Goal: Task Accomplishment & Management: Complete application form

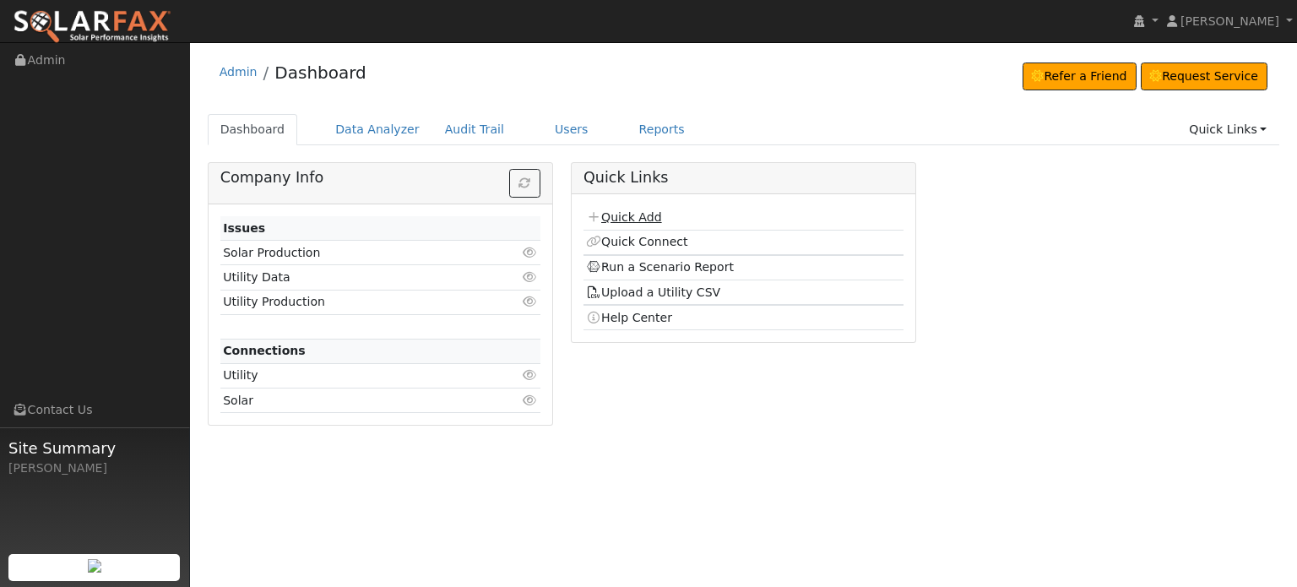
click at [607, 215] on link "Quick Add" at bounding box center [623, 217] width 75 height 14
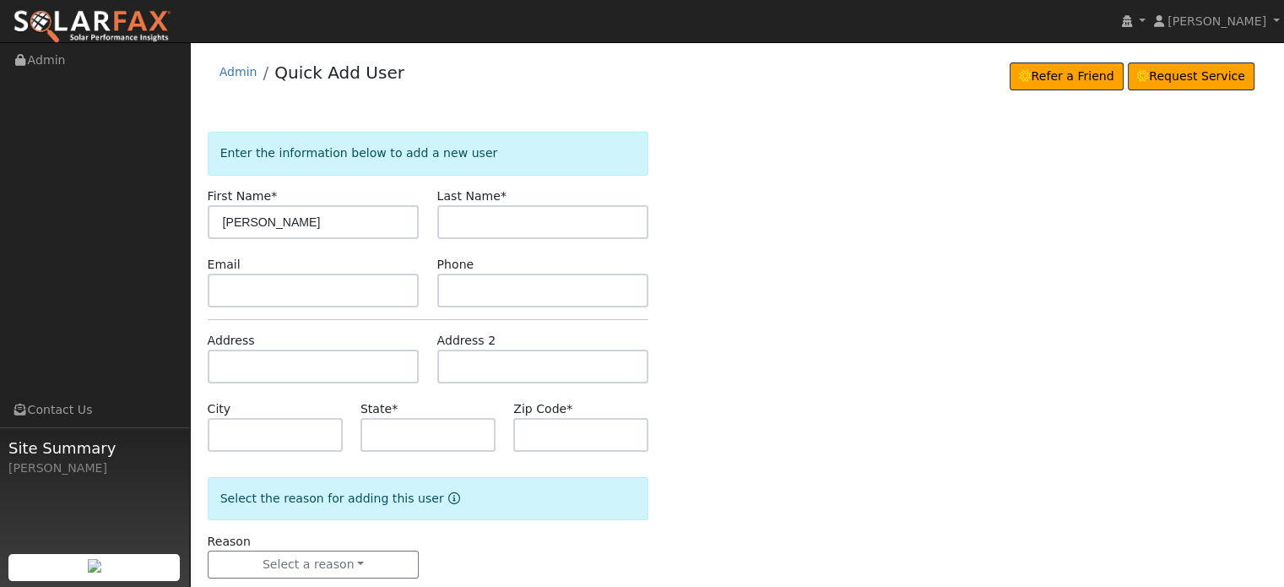
type input "David"
type input "Kyle"
click at [247, 362] on input "text" at bounding box center [314, 367] width 212 height 34
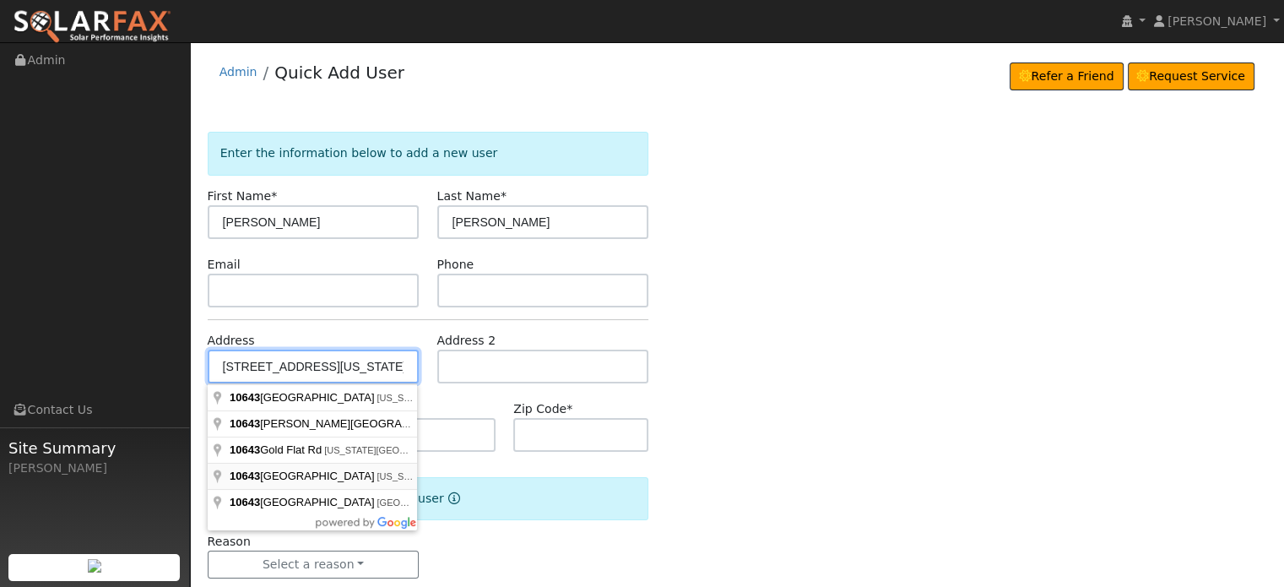
type input "10643 Whispering Oaks Lane"
type input "Nevada City"
type input "CA"
type input "95959"
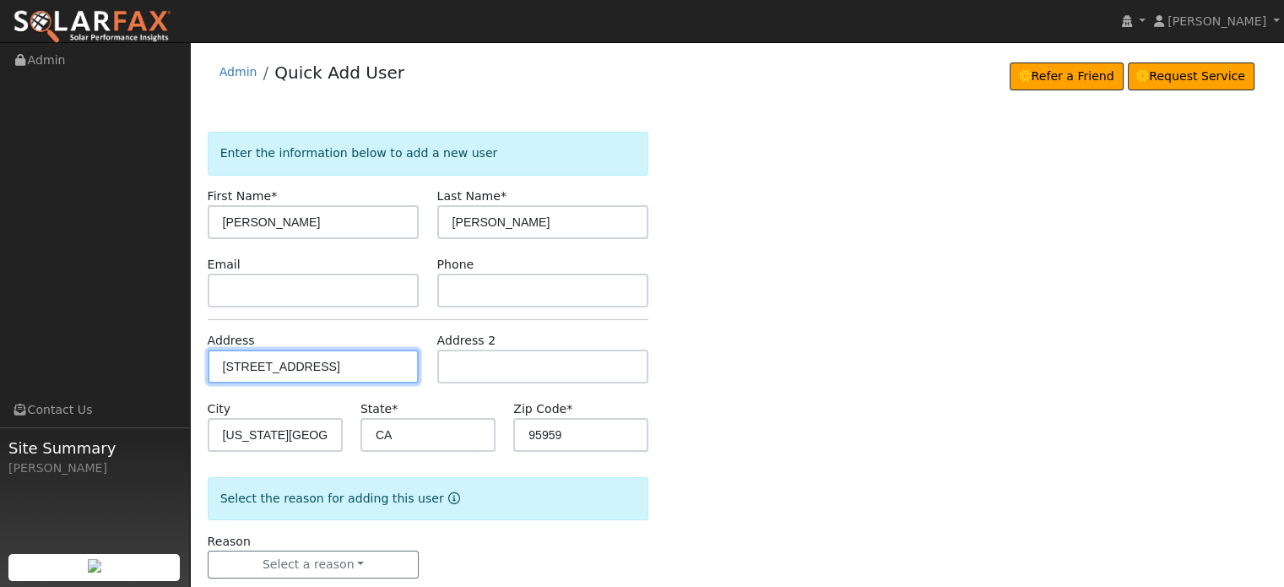
scroll to position [33, 0]
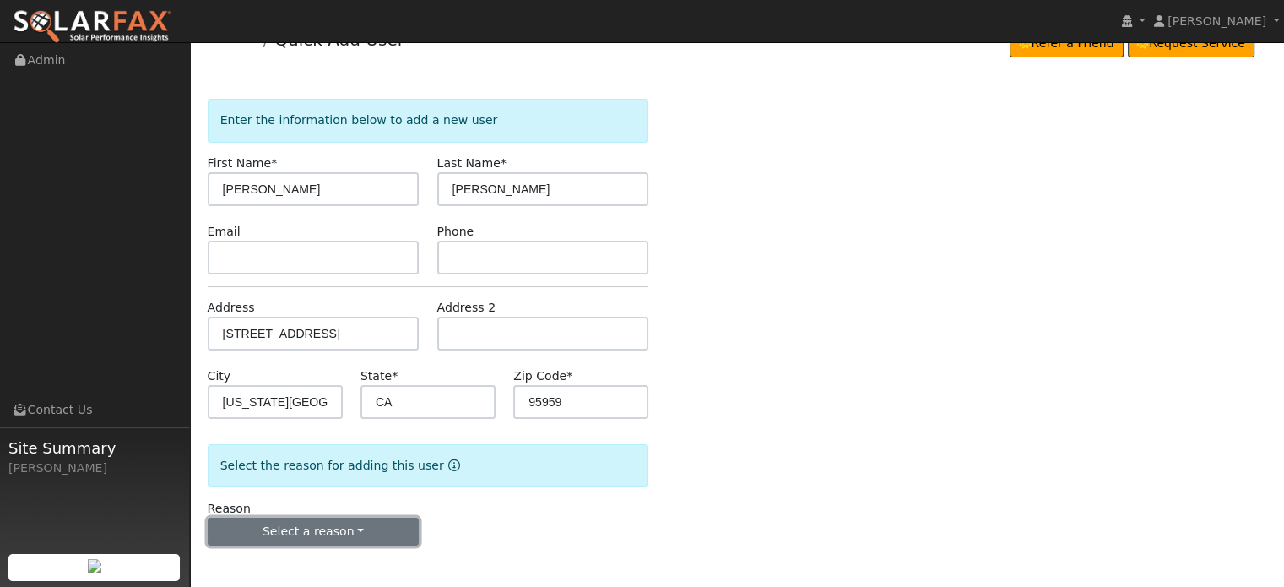
click at [324, 528] on button "Select a reason" at bounding box center [314, 532] width 212 height 29
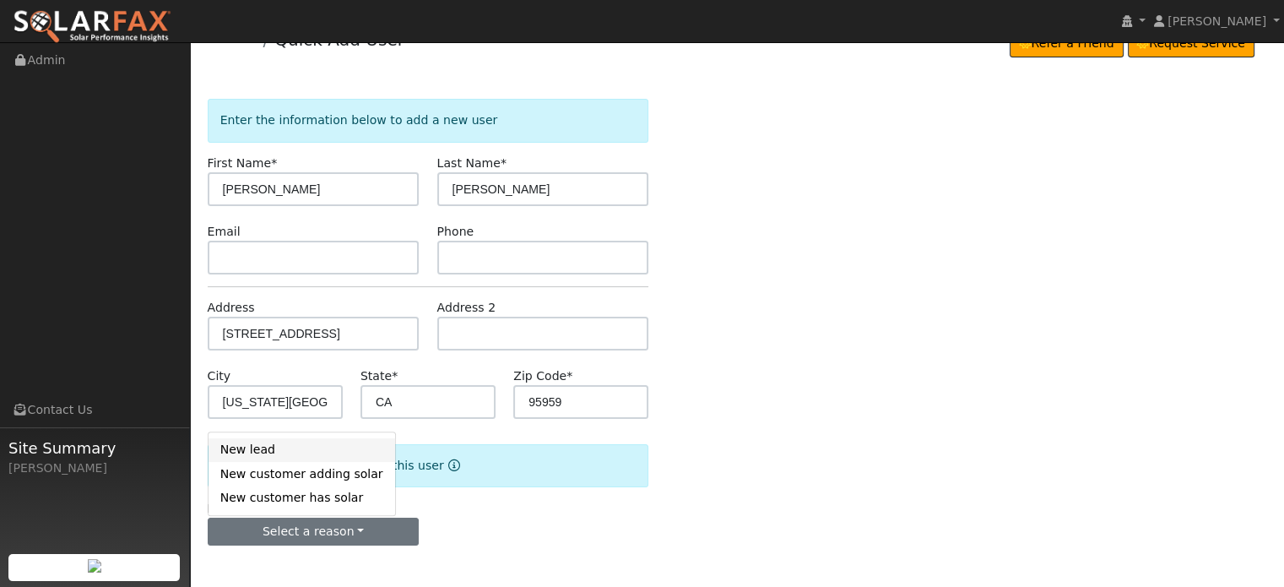
click at [235, 450] on link "New lead" at bounding box center [302, 450] width 187 height 24
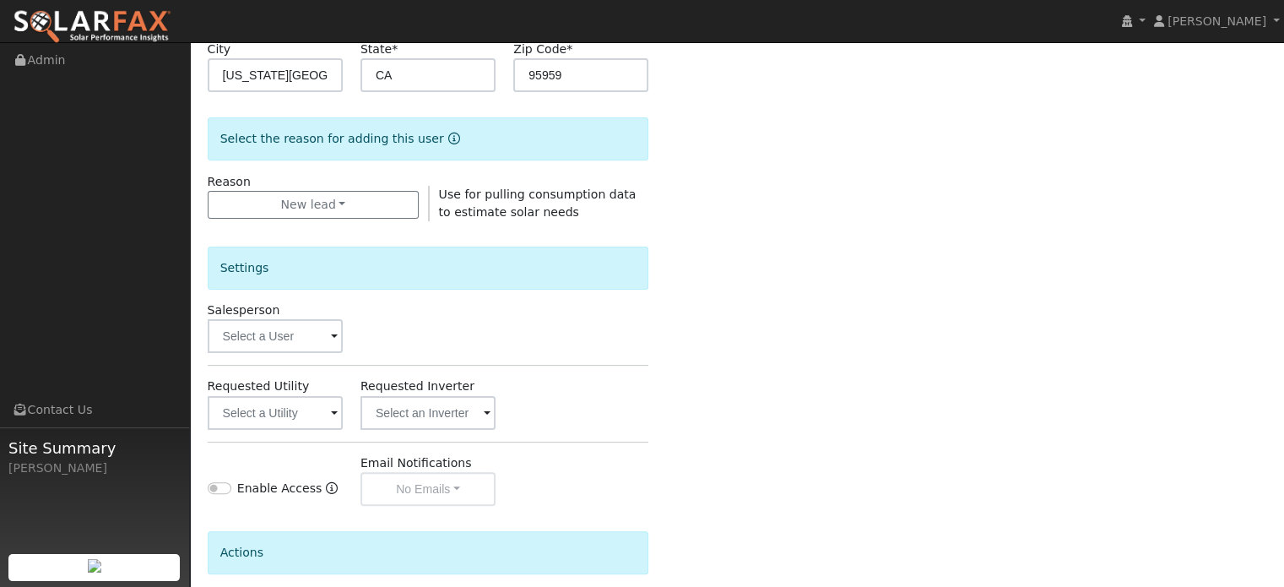
scroll to position [455, 0]
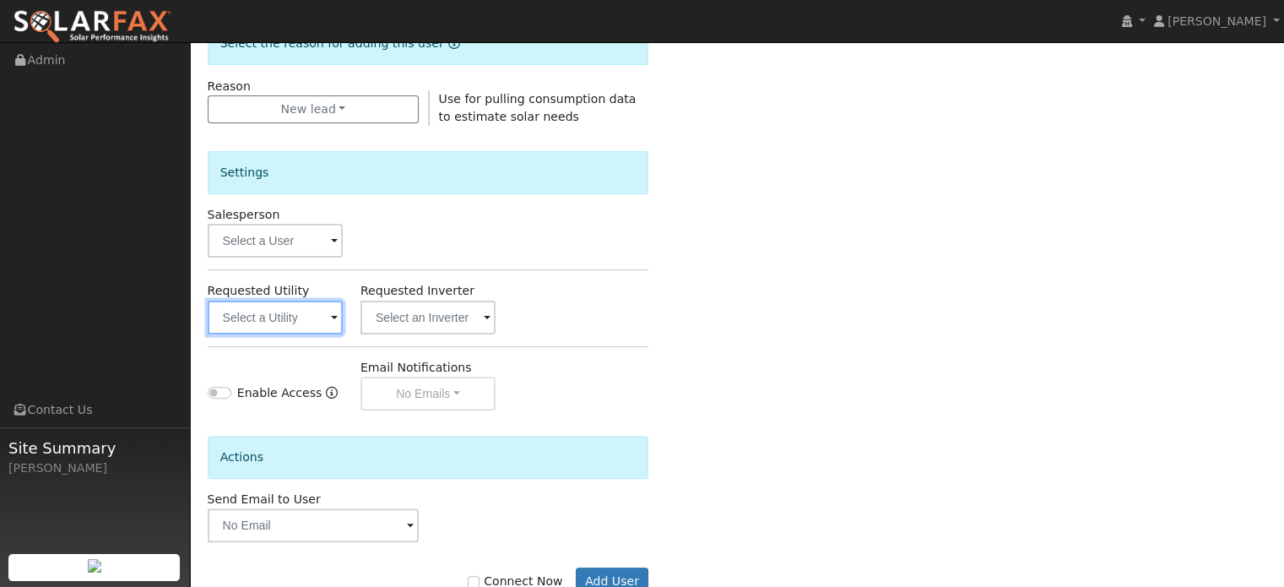
click at [281, 320] on input "text" at bounding box center [275, 318] width 135 height 34
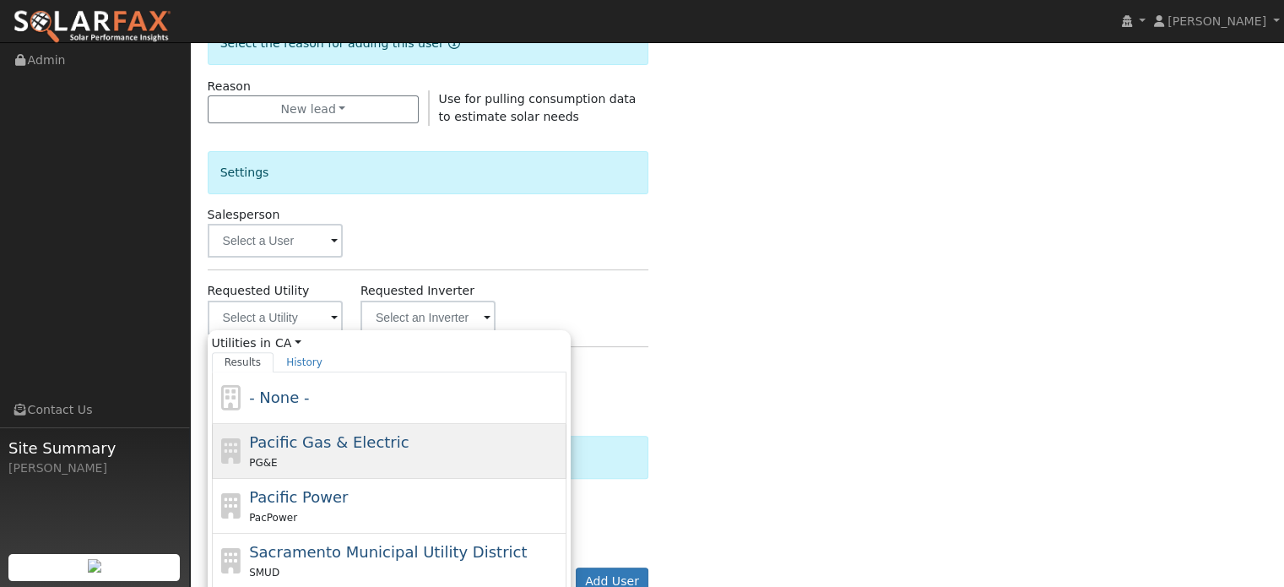
click at [290, 455] on div "PG&E" at bounding box center [405, 462] width 313 height 18
type input "Pacific Gas & Electric"
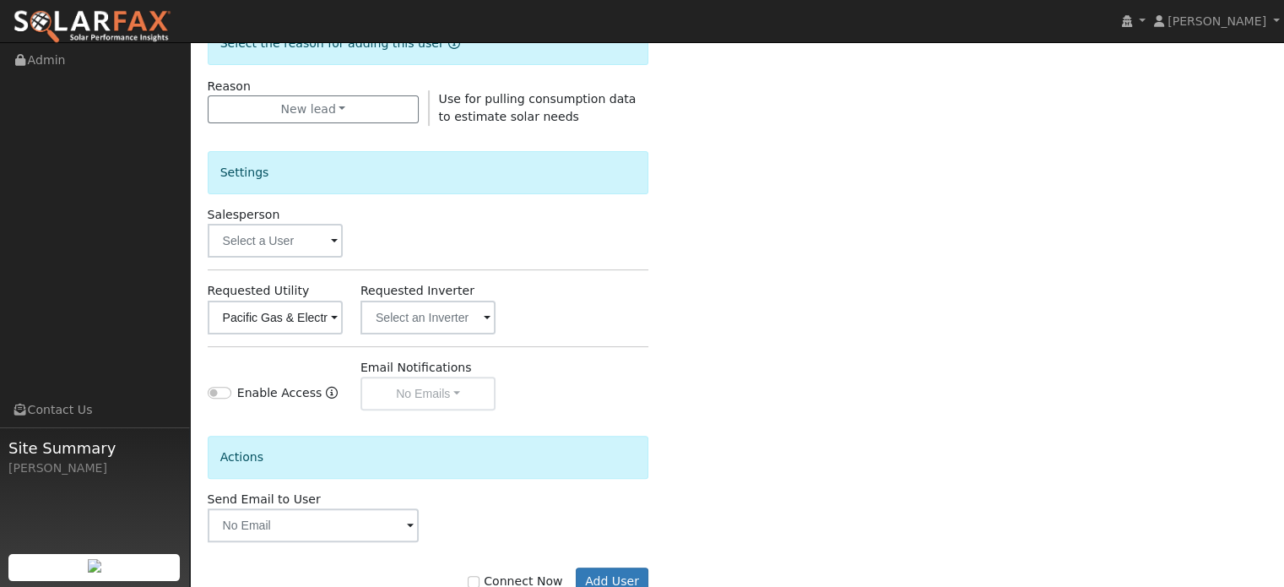
scroll to position [504, 0]
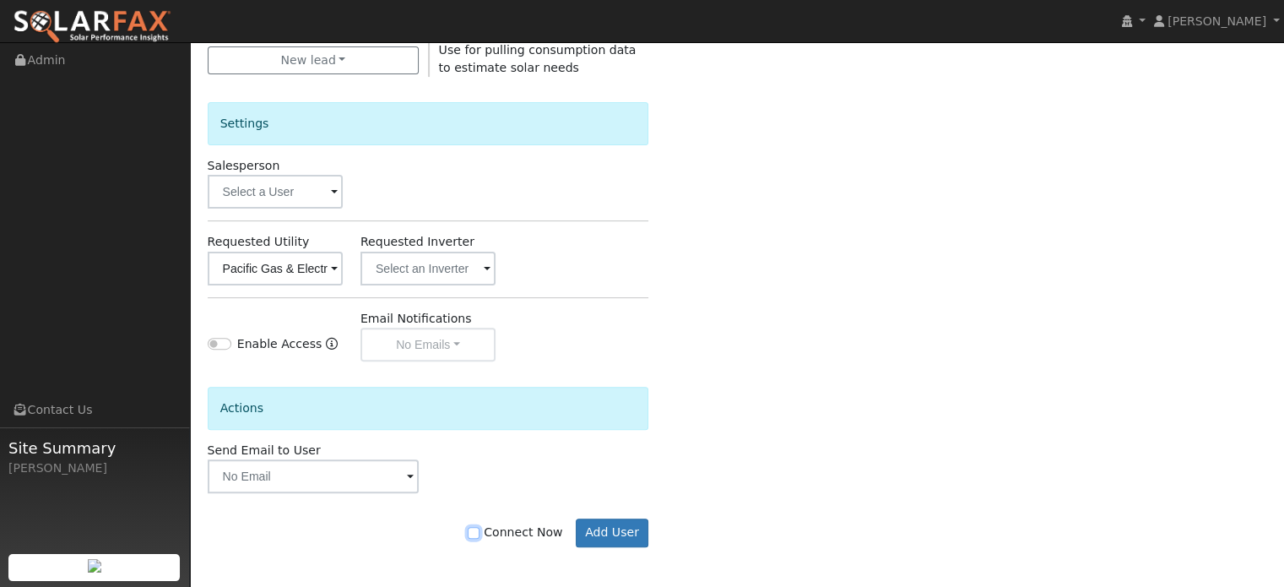
click at [480, 529] on input "Connect Now" at bounding box center [474, 533] width 12 height 12
checkbox input "true"
click at [595, 527] on button "Add User" at bounding box center [612, 532] width 73 height 29
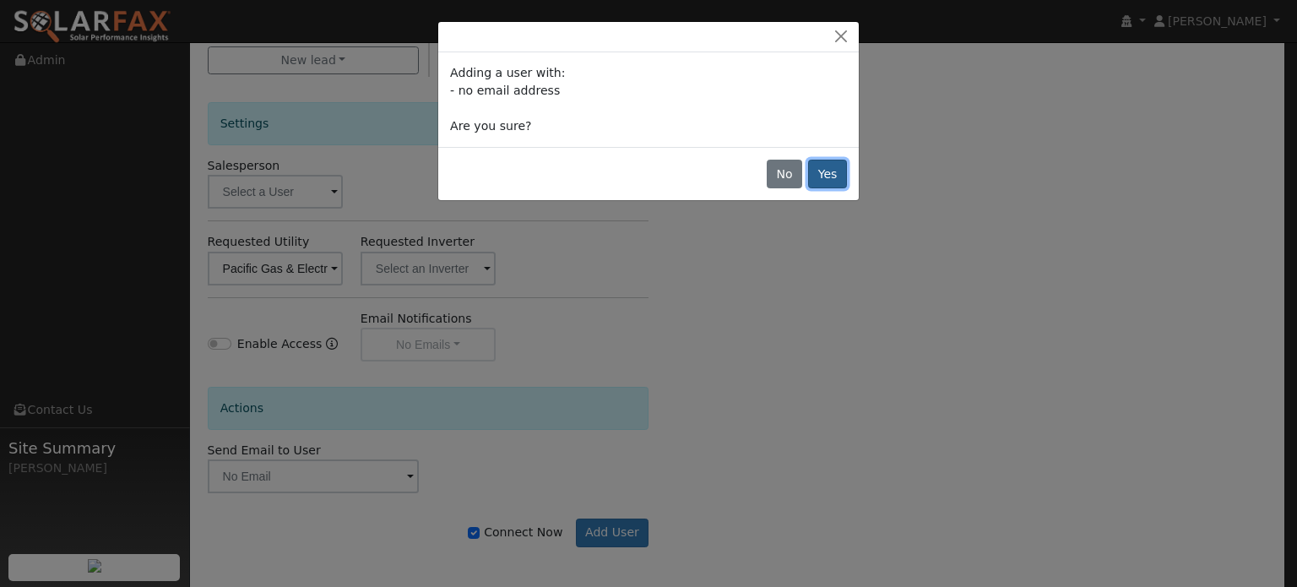
click at [833, 180] on button "Yes" at bounding box center [827, 174] width 39 height 29
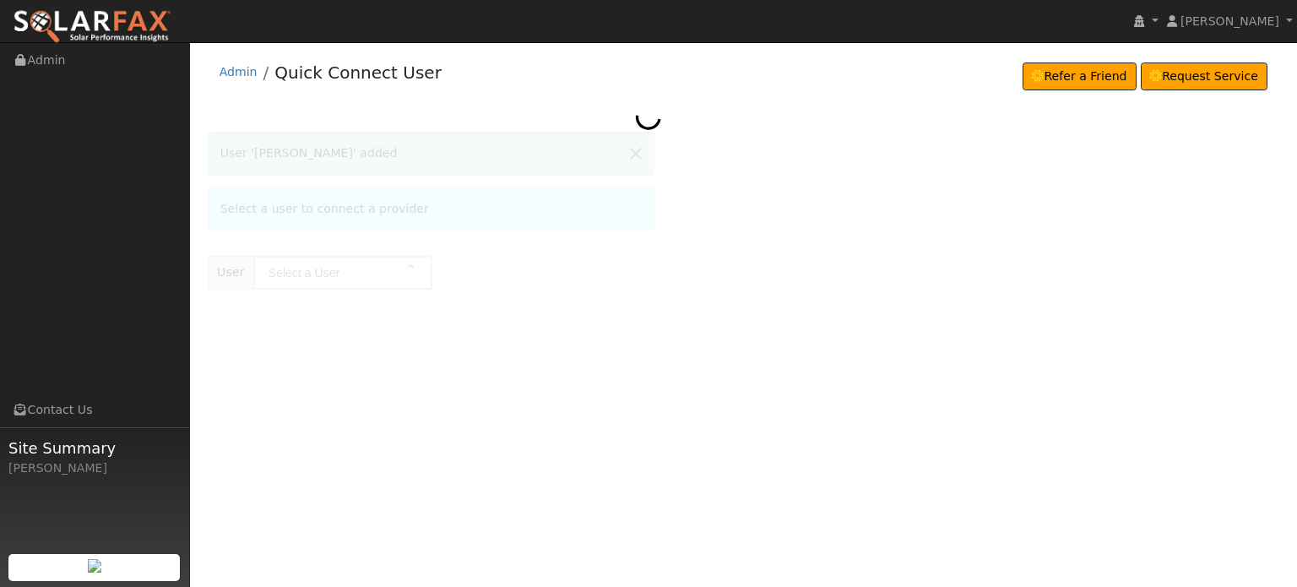
type input "[PERSON_NAME]"
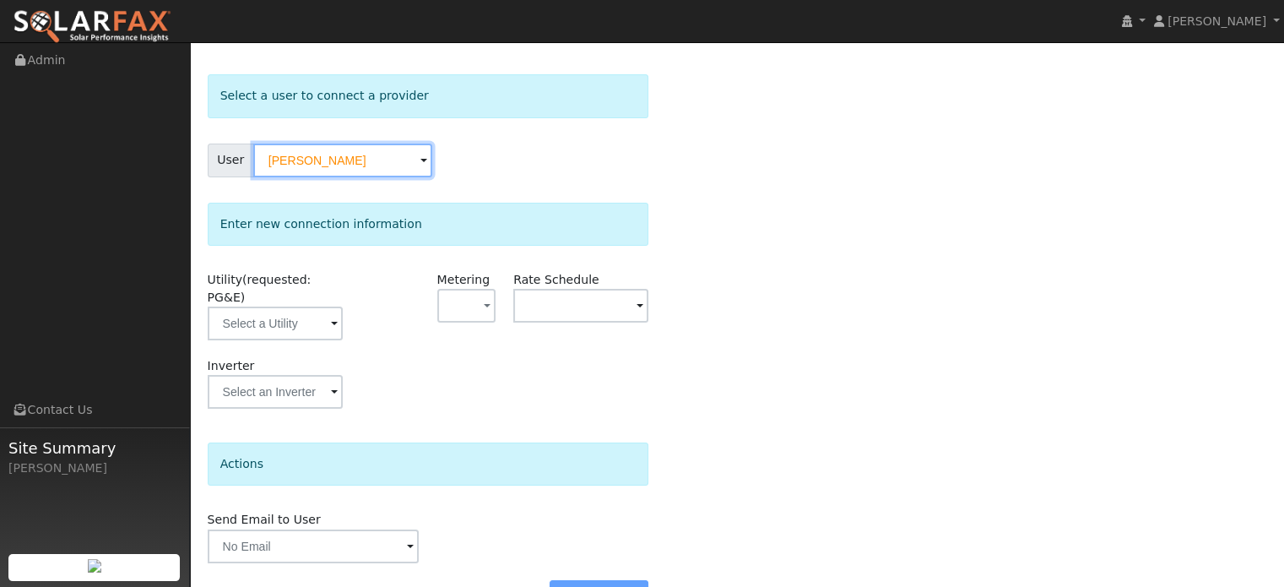
scroll to position [84, 0]
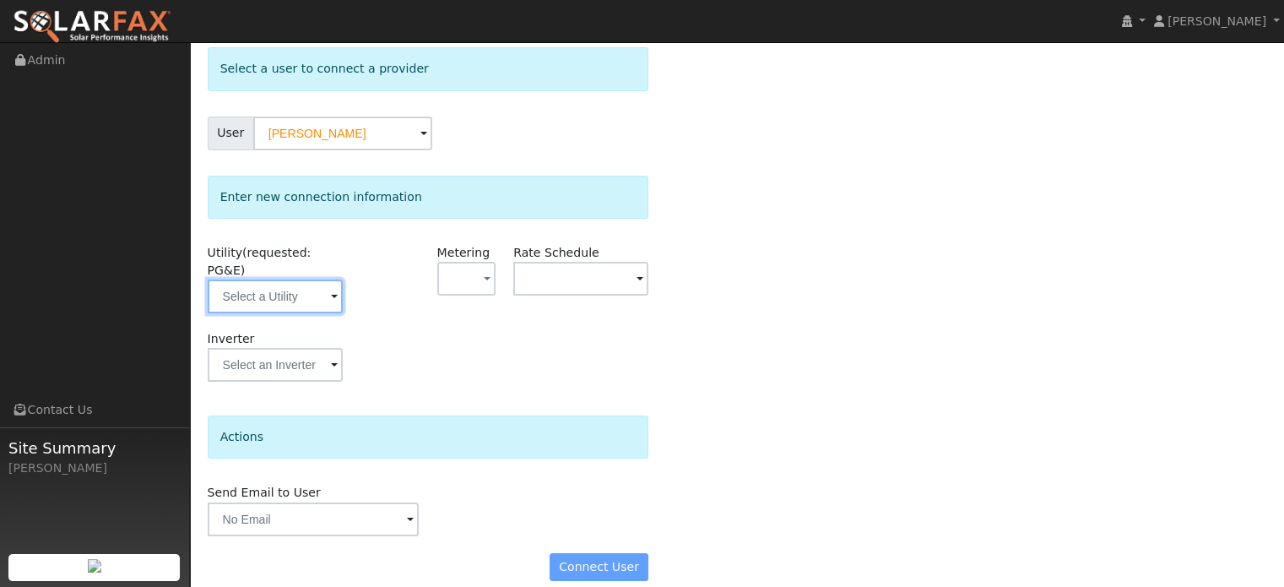
click at [270, 279] on input "text" at bounding box center [275, 296] width 135 height 34
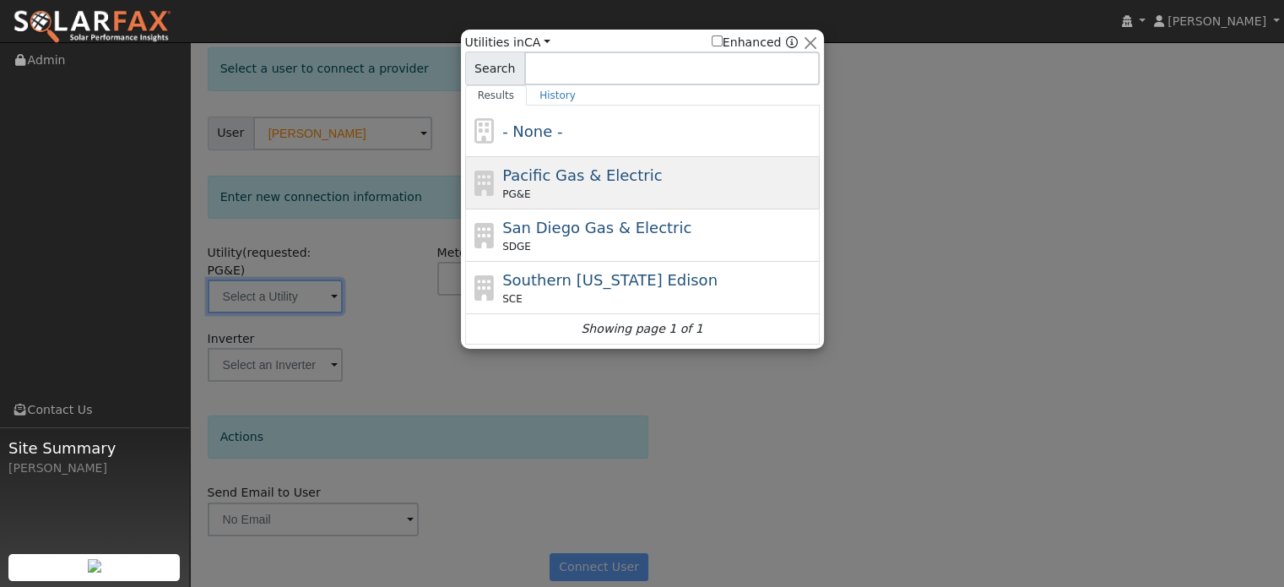
click at [598, 182] on span "Pacific Gas & Electric" at bounding box center [582, 175] width 160 height 18
type input "PG&E"
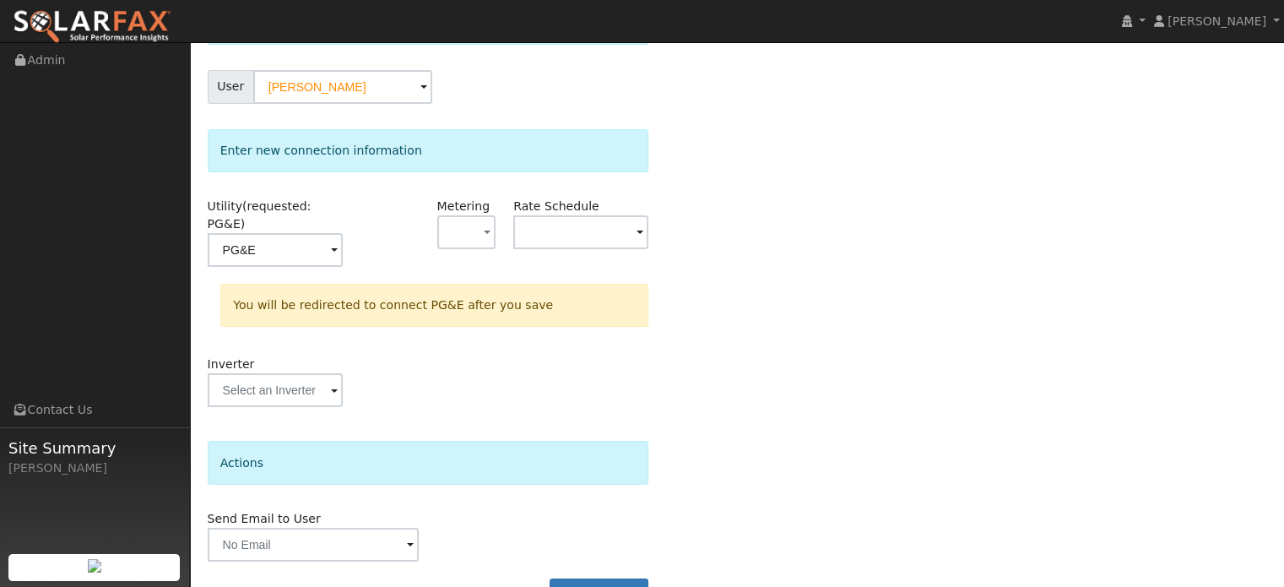
scroll to position [156, 0]
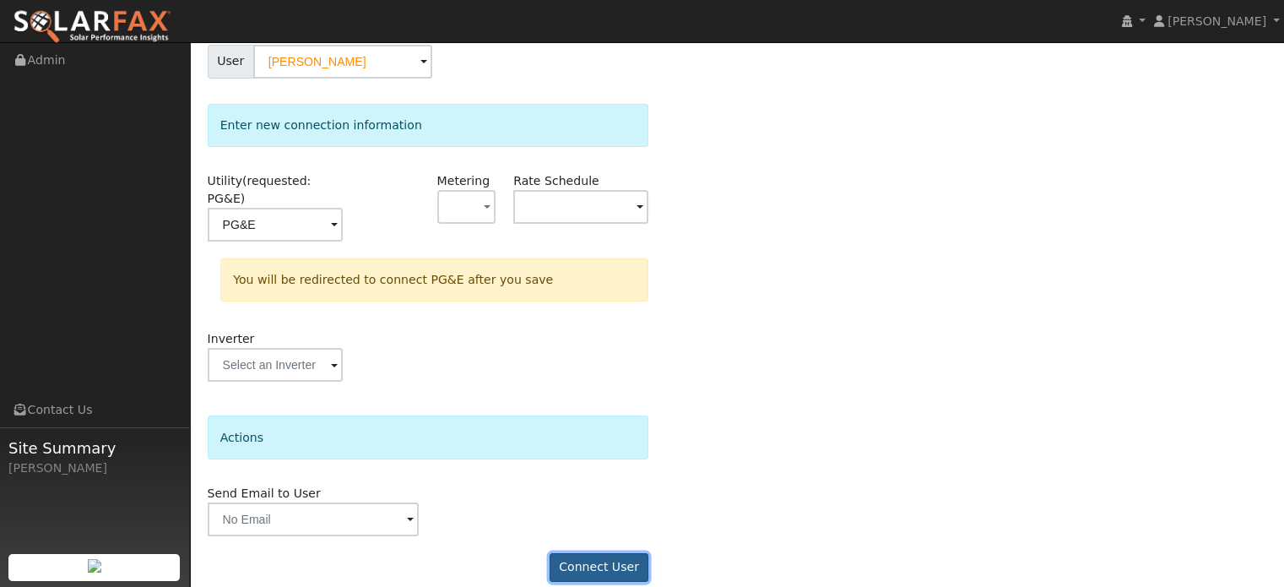
click at [609, 553] on button "Connect User" at bounding box center [600, 567] width 100 height 29
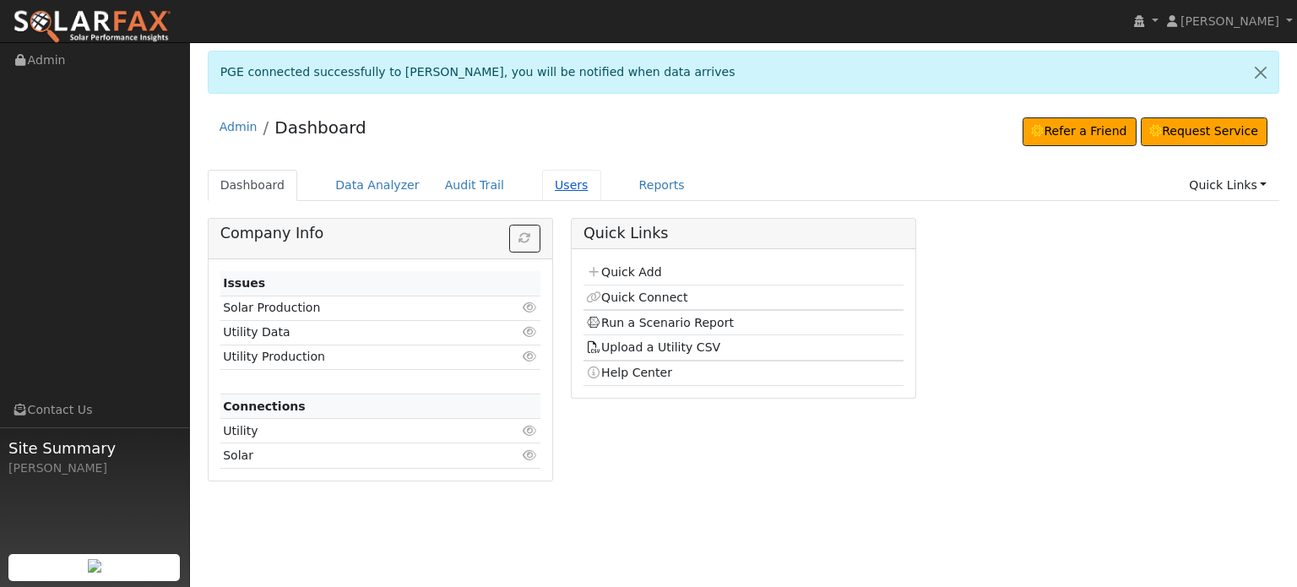
click at [542, 182] on link "Users" at bounding box center [571, 185] width 59 height 31
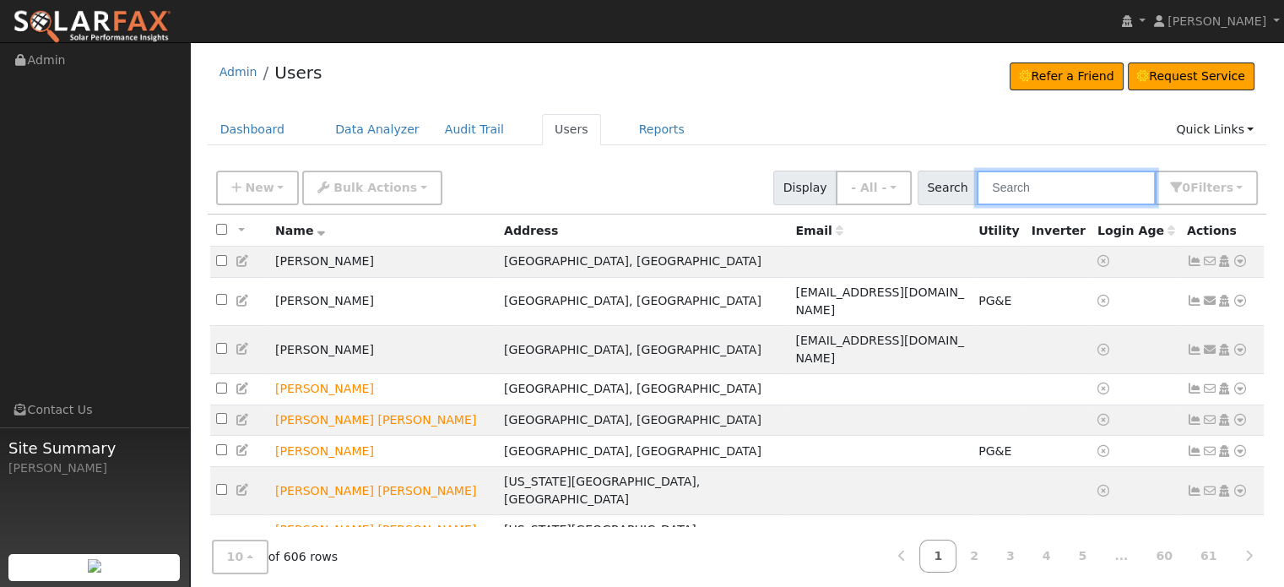
click at [1034, 185] on input "text" at bounding box center [1066, 188] width 179 height 35
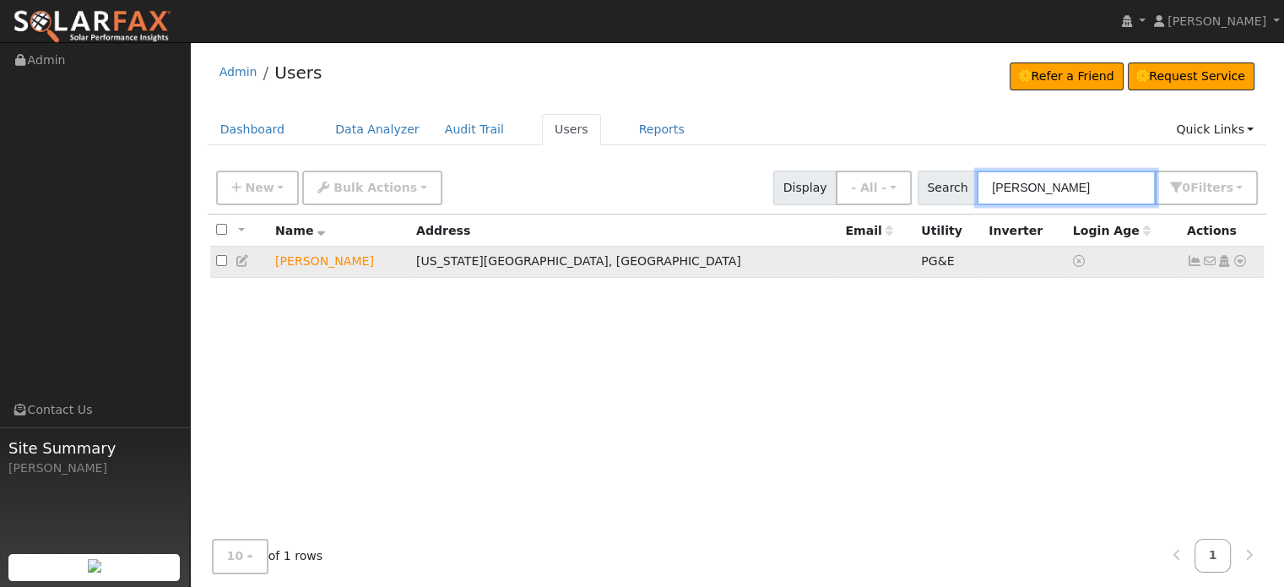
type input "[PERSON_NAME]"
click at [1189, 259] on icon at bounding box center [1194, 261] width 15 height 12
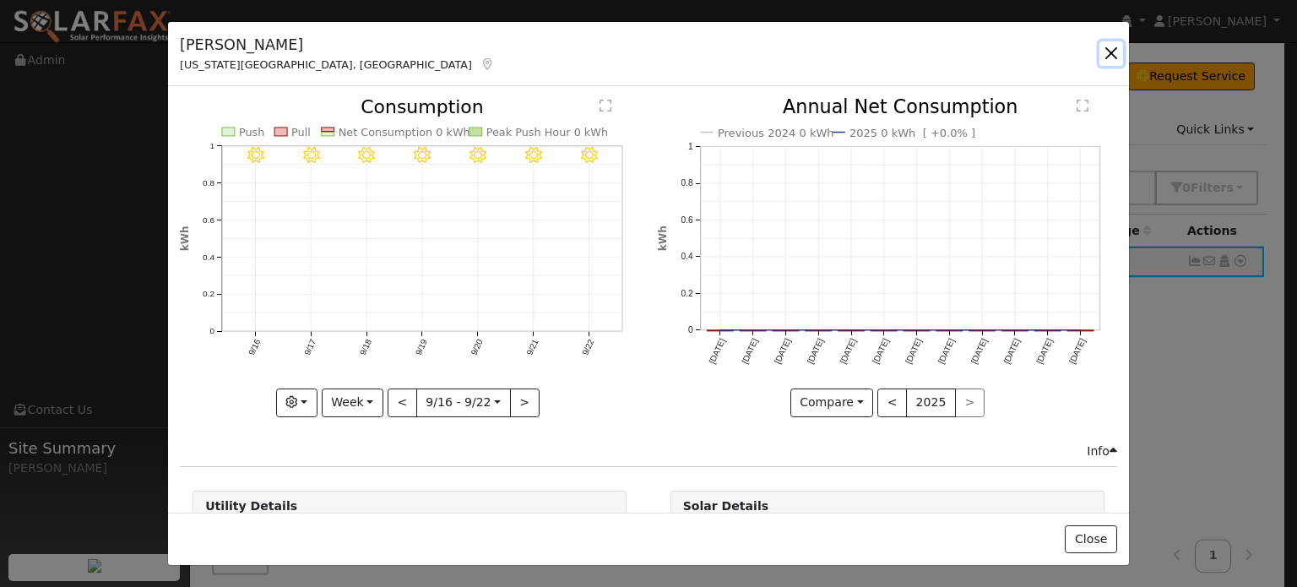
click at [1115, 47] on button "button" at bounding box center [1111, 53] width 24 height 24
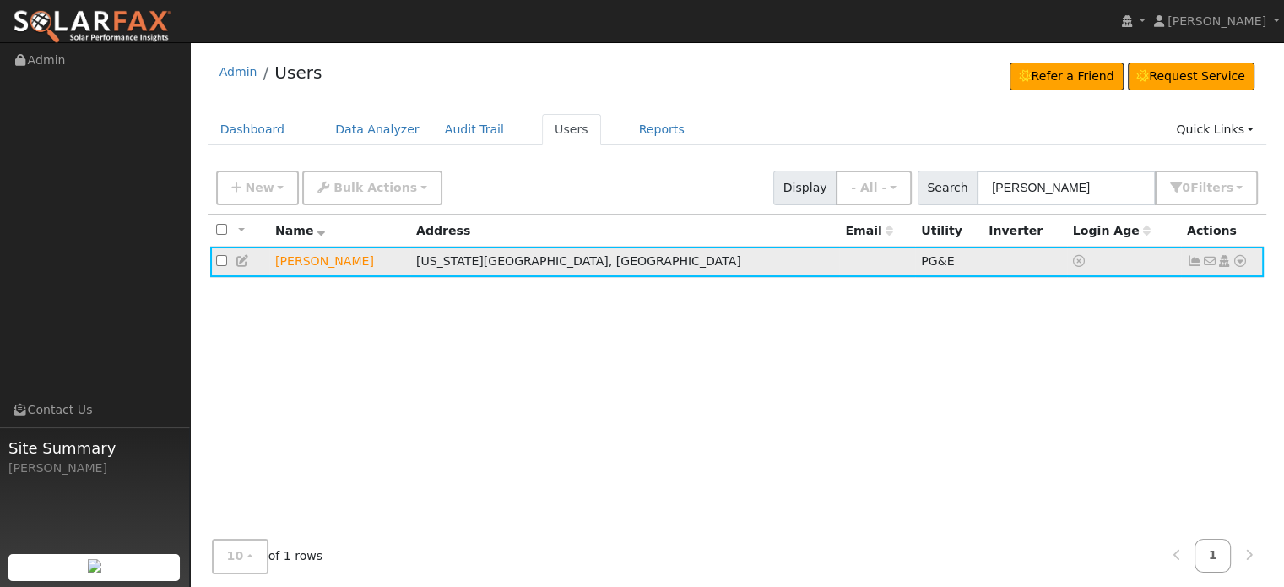
click at [1241, 260] on icon at bounding box center [1240, 261] width 15 height 12
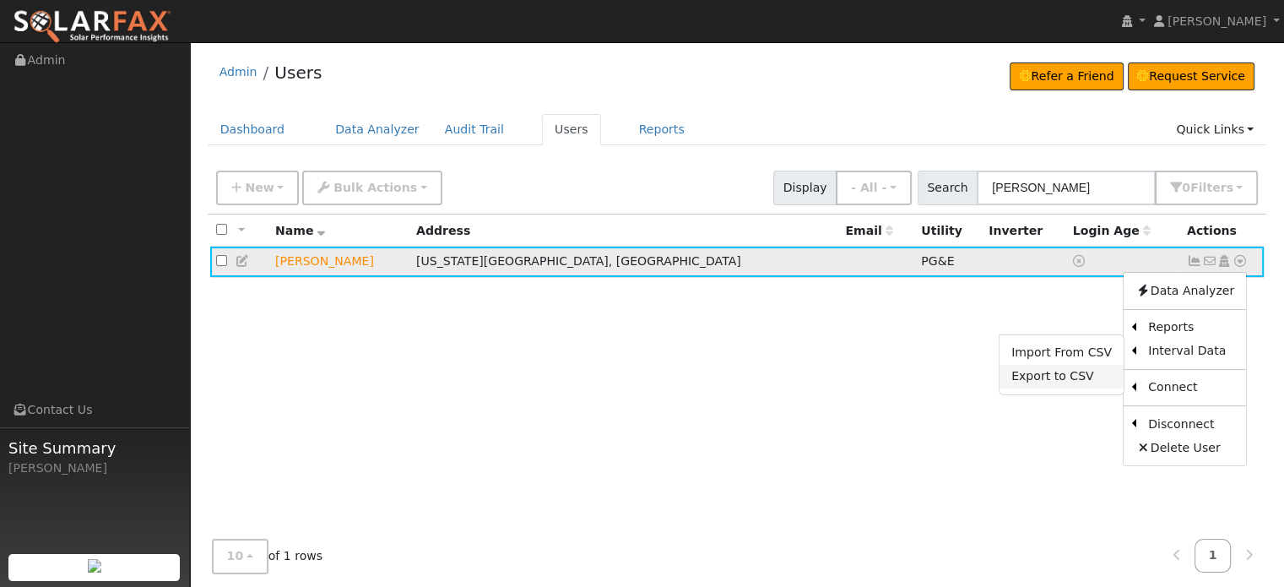
click at [1039, 378] on link "Export to CSV" at bounding box center [1062, 377] width 124 height 24
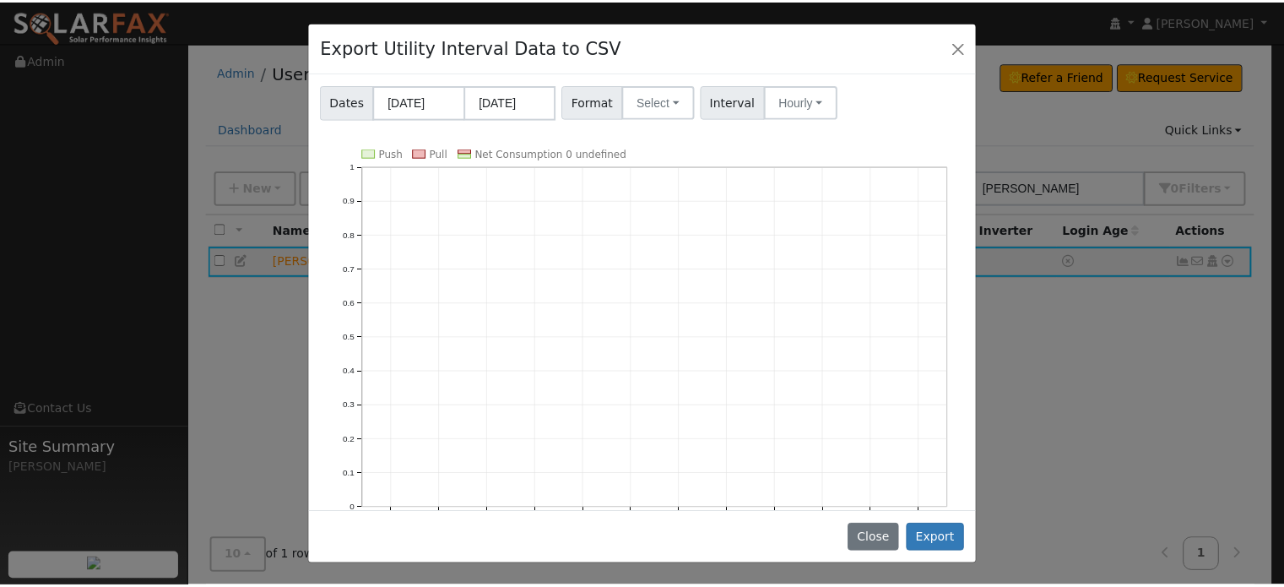
scroll to position [119, 0]
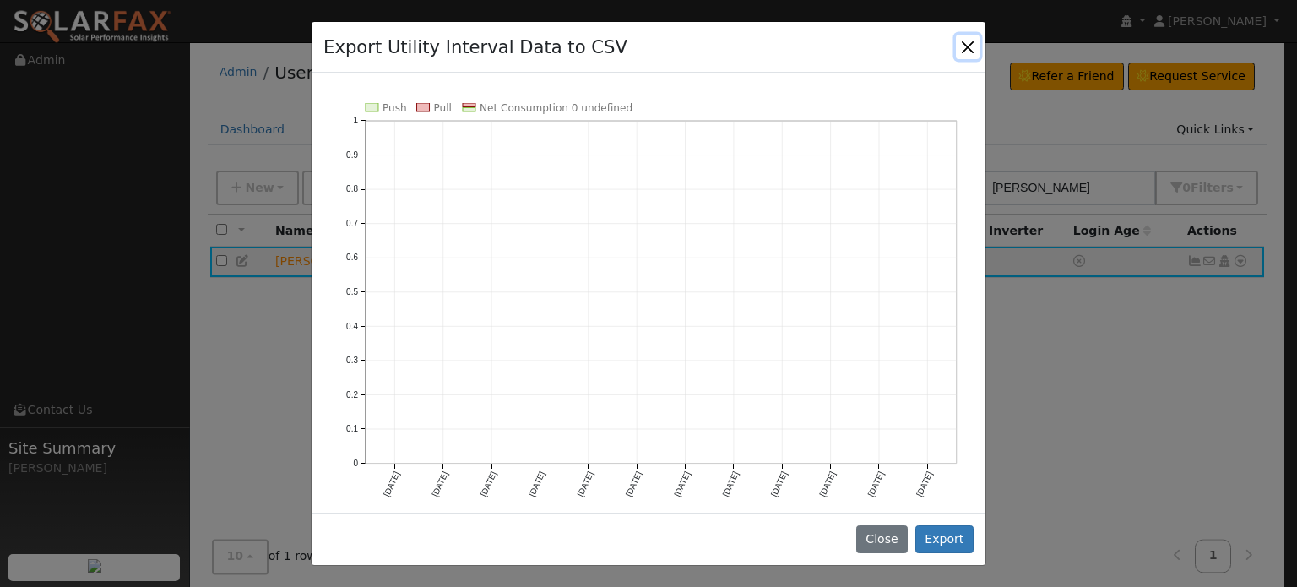
click at [964, 46] on button "Close" at bounding box center [968, 47] width 24 height 24
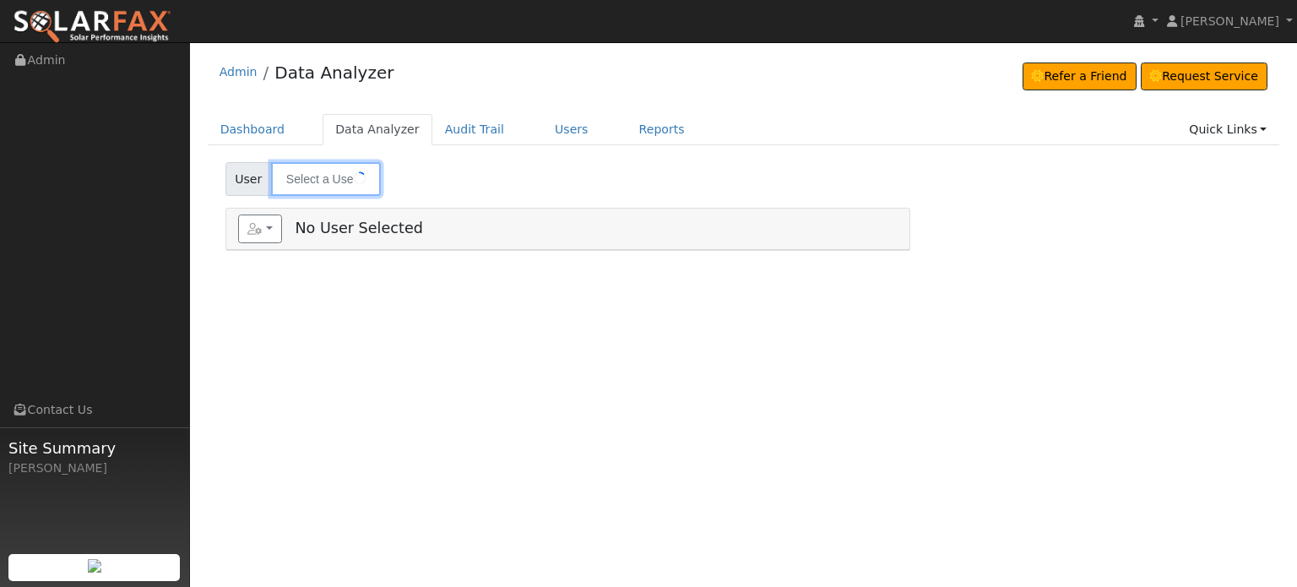
type input "[PERSON_NAME]"
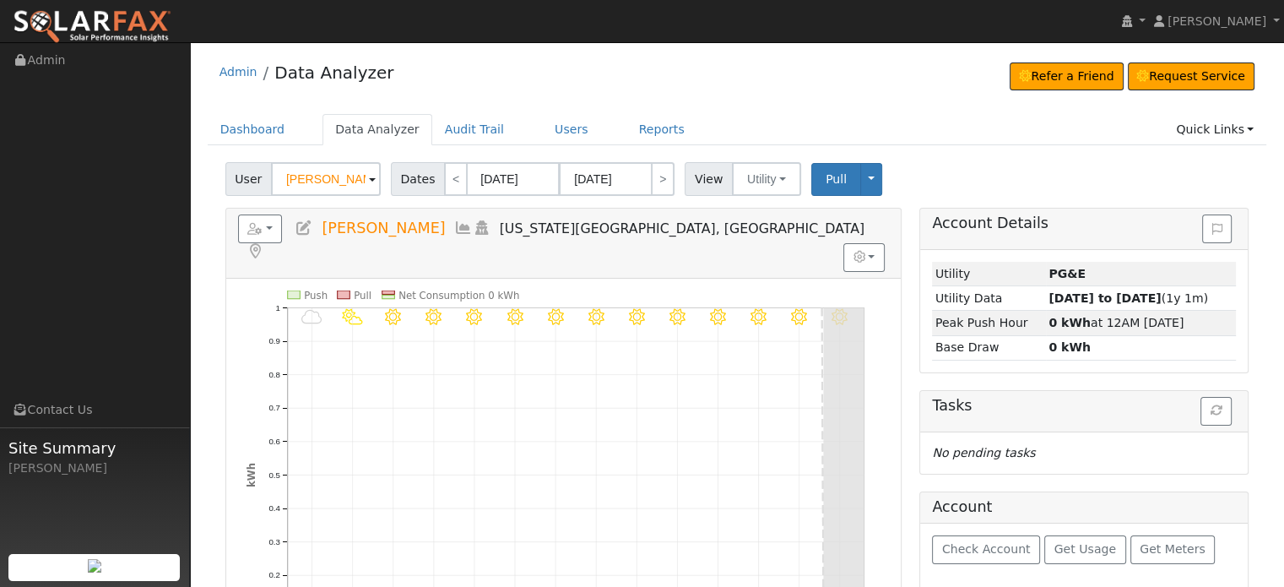
click at [780, 69] on div "Admin Data Analyzer Refer a Friend Request Service Refer a Friend Request Servi…" at bounding box center [738, 77] width 1060 height 52
